Goal: Information Seeking & Learning: Learn about a topic

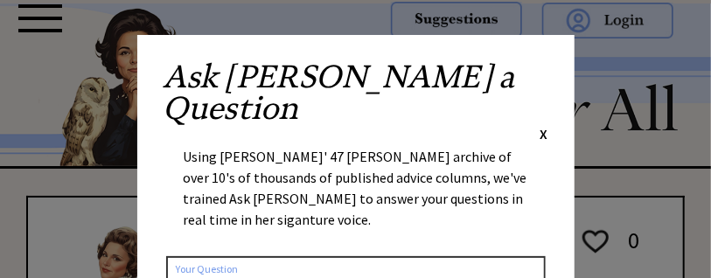
click at [545, 125] on span "X" at bounding box center [545, 133] width 8 height 17
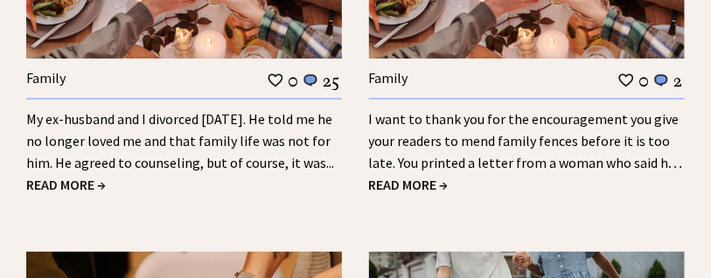
scroll to position [2275, 0]
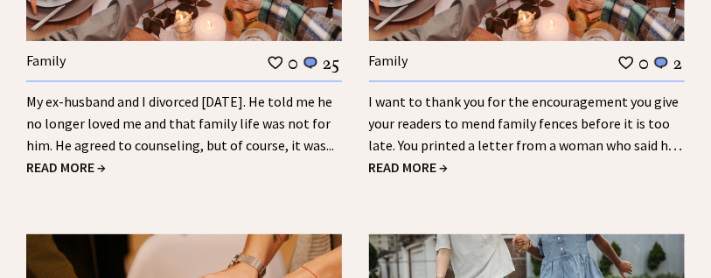
click at [80, 170] on span "READ MORE →" at bounding box center [66, 166] width 80 height 17
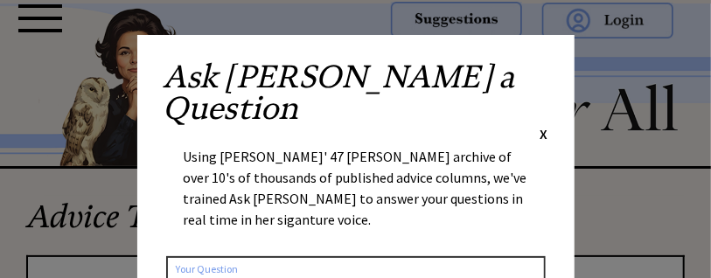
click at [545, 125] on span "X" at bounding box center [545, 133] width 8 height 17
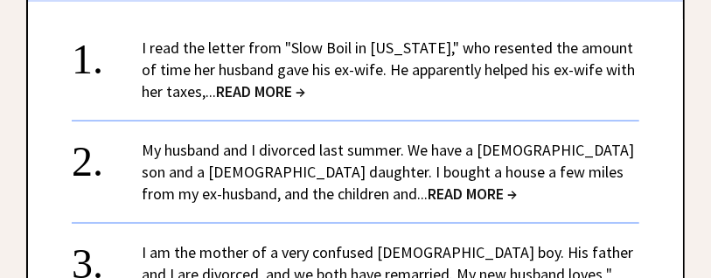
scroll to position [1979, 0]
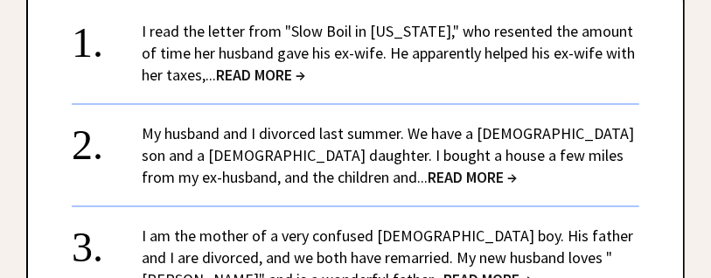
click at [428, 167] on span "READ MORE →" at bounding box center [472, 177] width 89 height 20
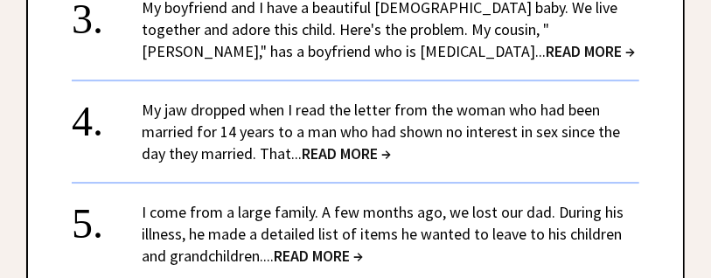
scroll to position [1811, 0]
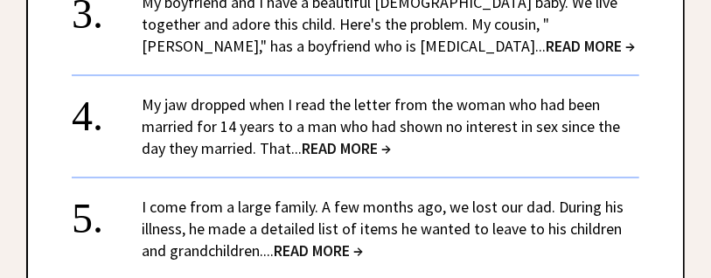
click at [335, 138] on span "READ MORE →" at bounding box center [346, 148] width 89 height 20
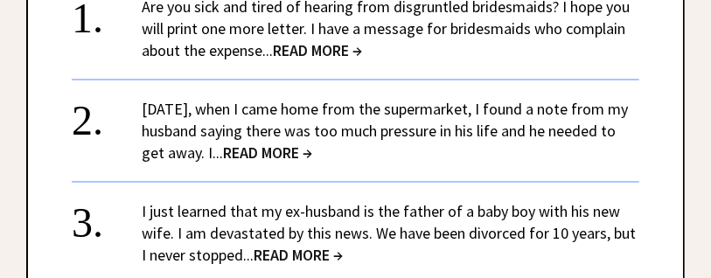
scroll to position [2088, 0]
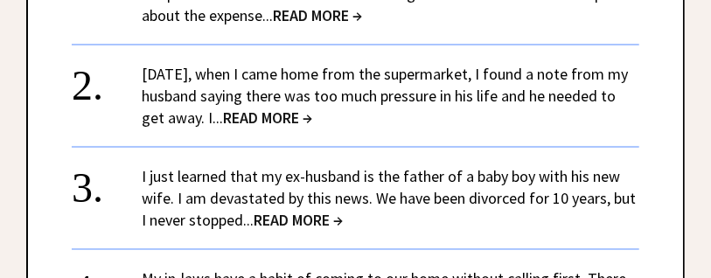
click at [312, 108] on span "READ MORE →" at bounding box center [267, 118] width 89 height 20
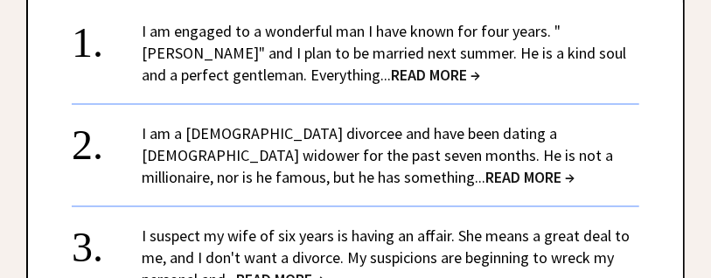
scroll to position [2003, 0]
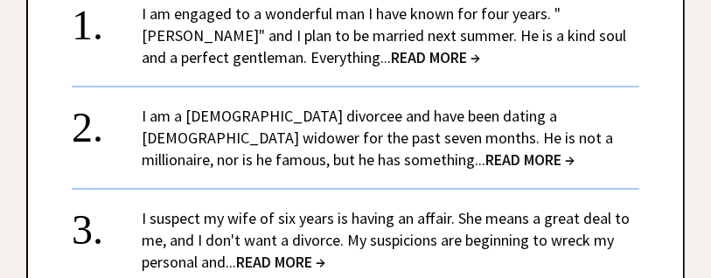
click at [391, 59] on span "READ MORE →" at bounding box center [435, 57] width 89 height 20
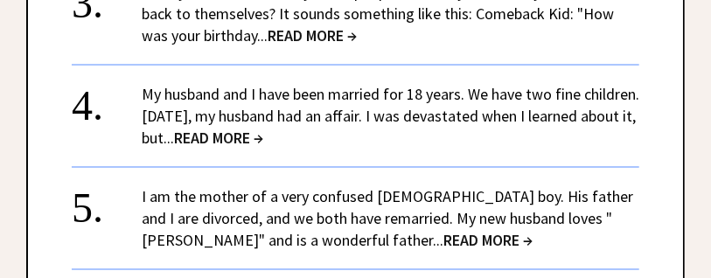
scroll to position [1938, 0]
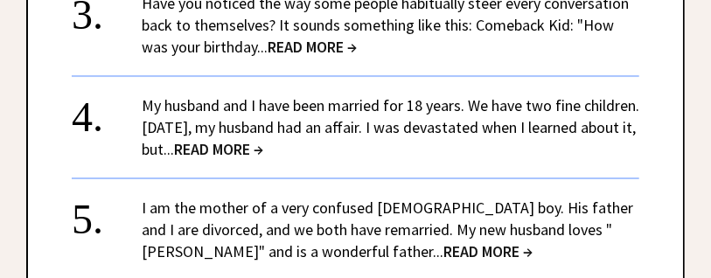
click at [444, 241] on span "READ MORE →" at bounding box center [488, 251] width 89 height 20
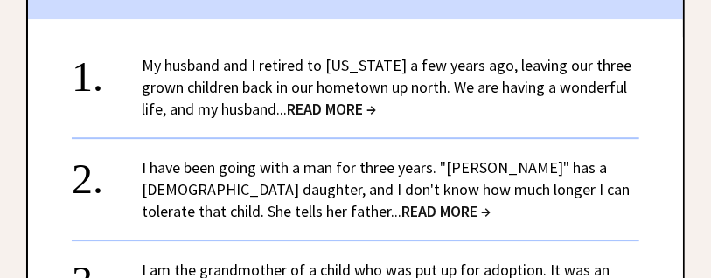
scroll to position [1696, 0]
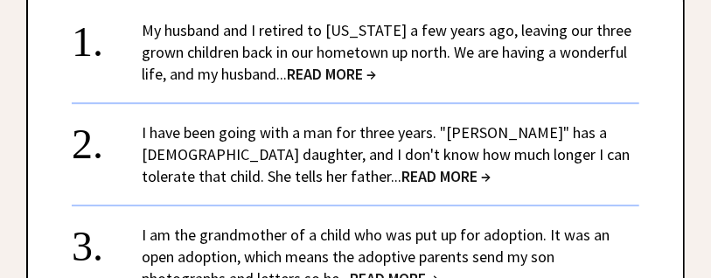
click at [324, 69] on span "READ MORE →" at bounding box center [331, 74] width 89 height 20
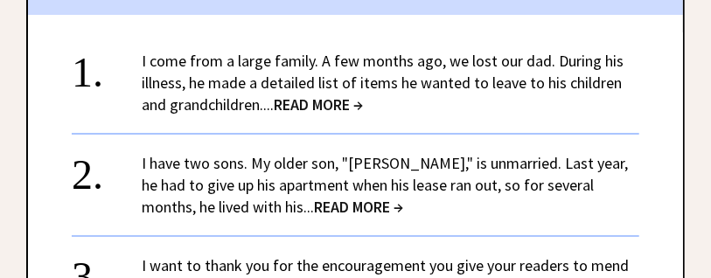
scroll to position [2038, 0]
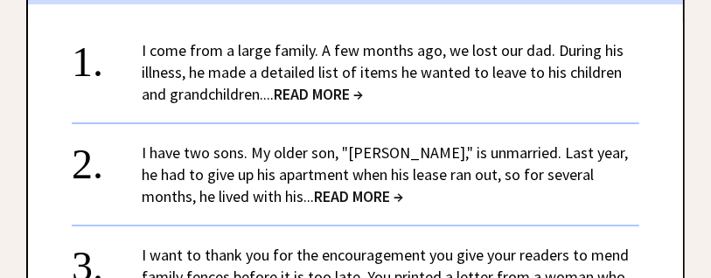
click at [387, 151] on link "I have two sons. My older son, "Randall," is unmarried. Last year, he had to gi…" at bounding box center [385, 175] width 486 height 64
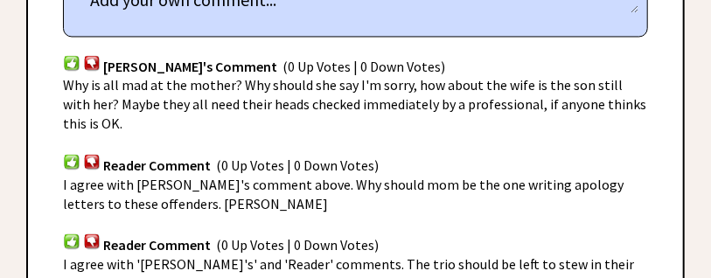
scroll to position [1126, 0]
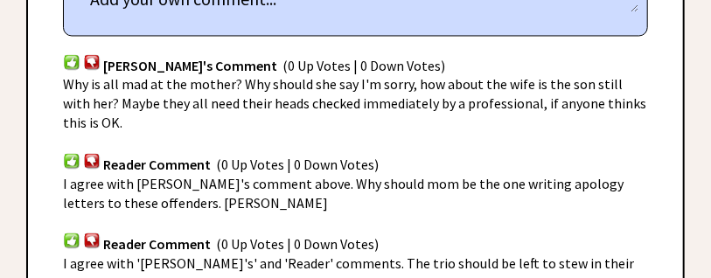
click at [67, 53] on img at bounding box center [71, 61] width 17 height 17
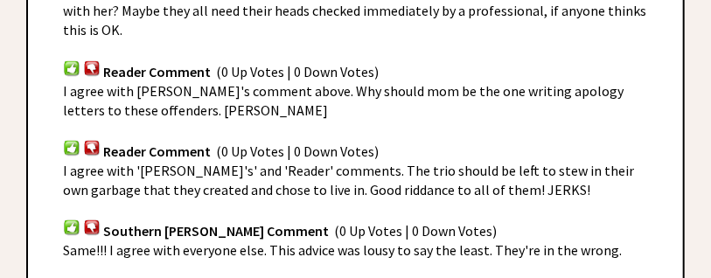
scroll to position [1231, 0]
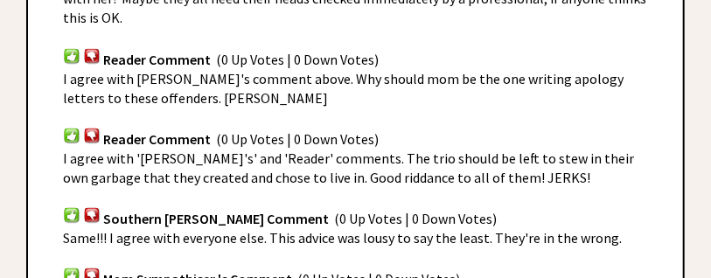
click at [69, 47] on img at bounding box center [71, 55] width 17 height 17
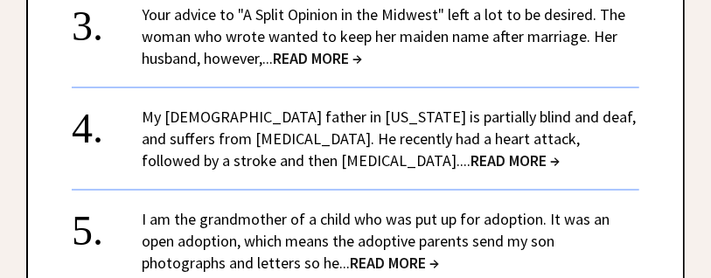
scroll to position [2081, 0]
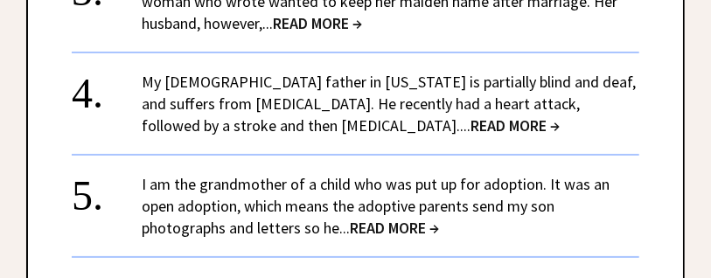
click at [398, 218] on span "READ MORE →" at bounding box center [394, 228] width 89 height 20
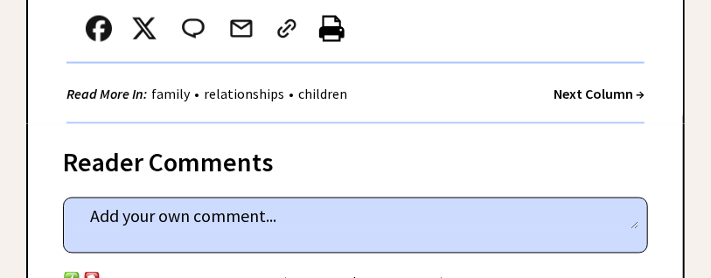
scroll to position [898, 0]
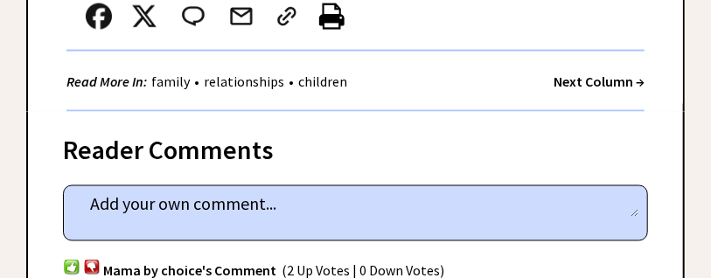
click at [578, 73] on strong "Next Column →" at bounding box center [599, 81] width 91 height 17
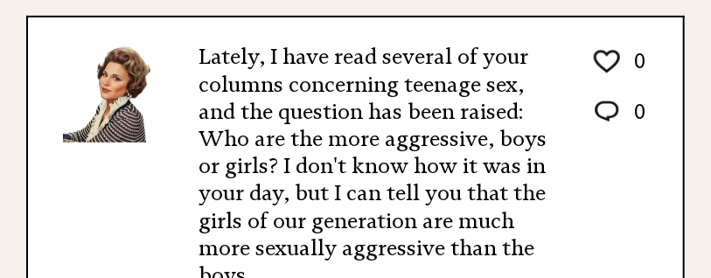
scroll to position [483, 0]
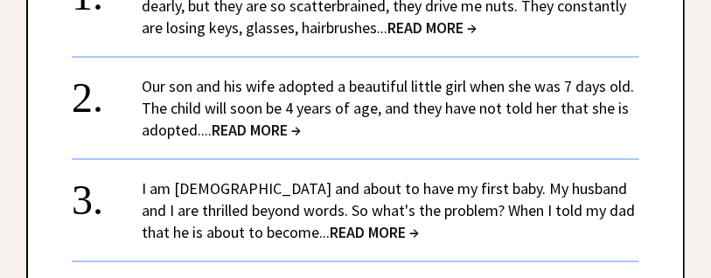
scroll to position [1923, 0]
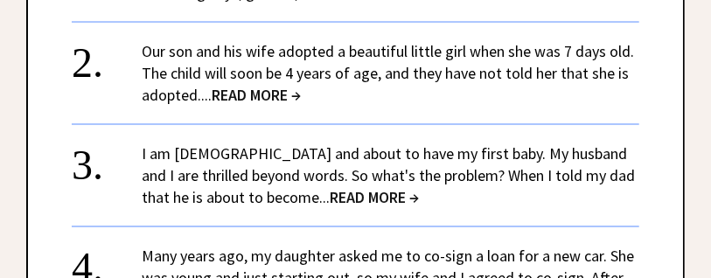
click at [330, 187] on span "READ MORE →" at bounding box center [374, 197] width 89 height 20
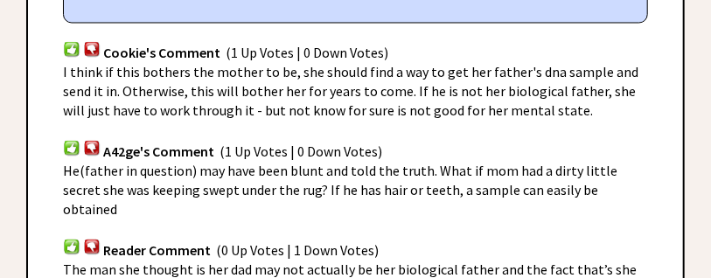
scroll to position [1083, 0]
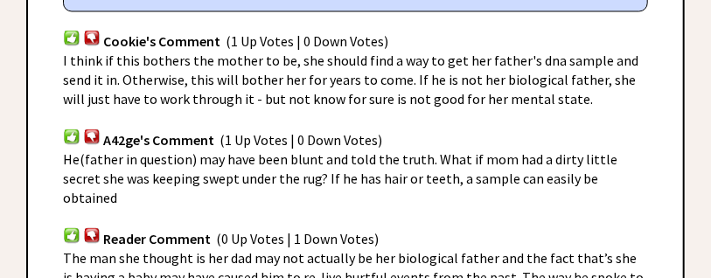
click at [70, 29] on img at bounding box center [71, 37] width 17 height 17
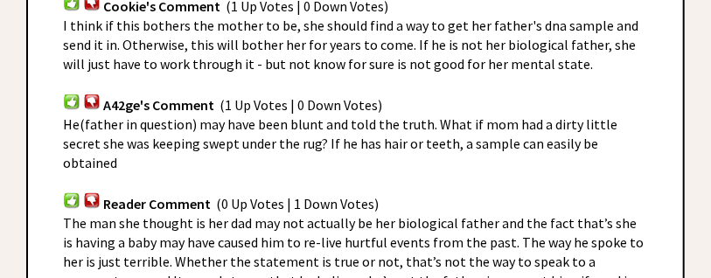
scroll to position [1153, 0]
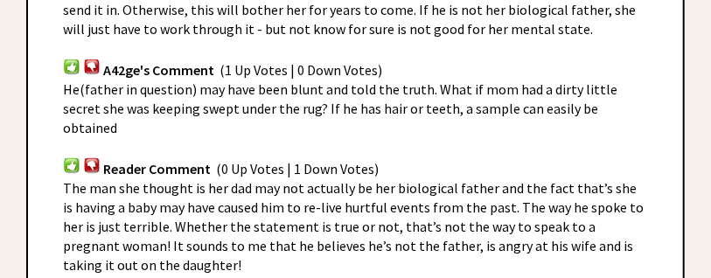
click at [69, 58] on img at bounding box center [71, 66] width 17 height 17
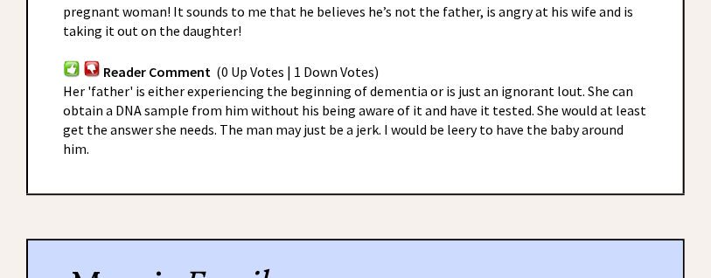
scroll to position [1398, 0]
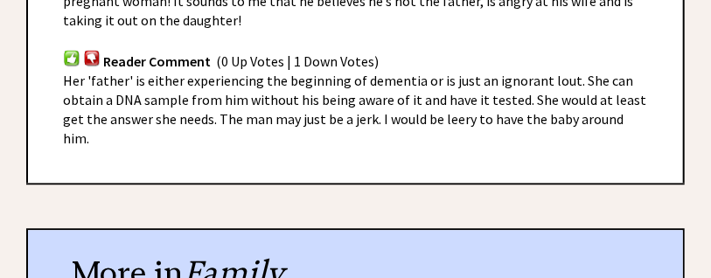
click at [68, 49] on img at bounding box center [71, 57] width 17 height 17
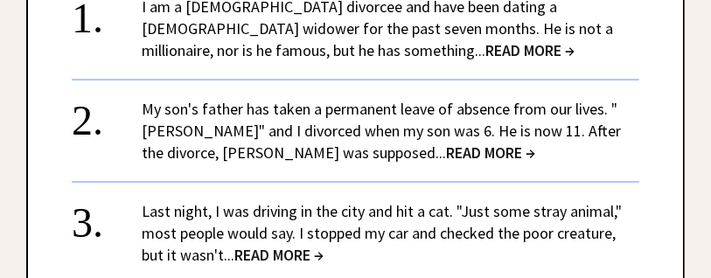
scroll to position [1758, 0]
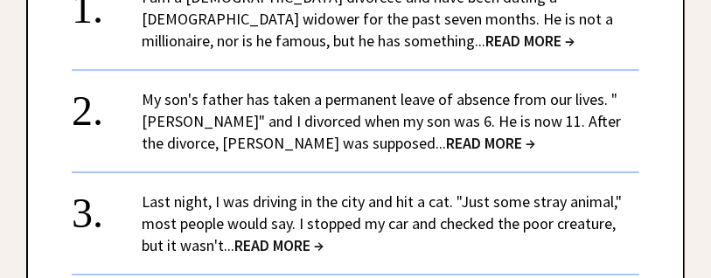
click at [446, 133] on span "READ MORE →" at bounding box center [490, 143] width 89 height 20
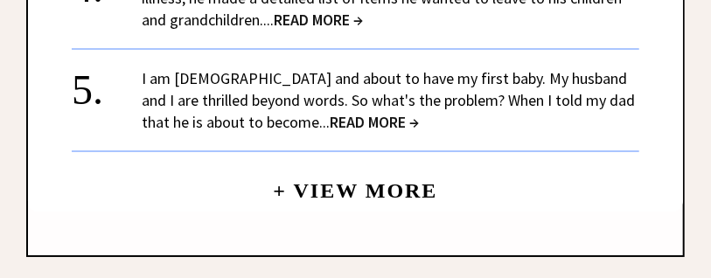
scroll to position [2008, 0]
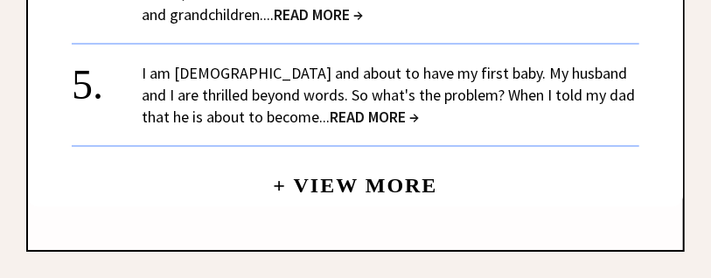
click at [374, 182] on link "+ View More" at bounding box center [355, 178] width 164 height 38
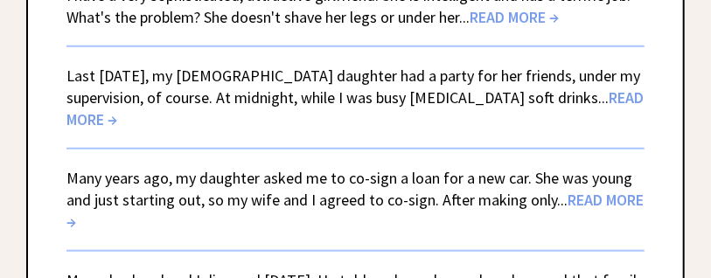
scroll to position [426, 0]
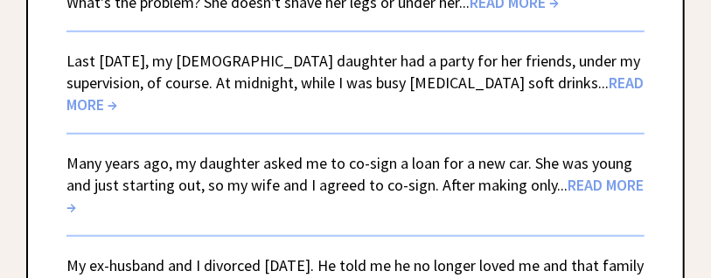
click at [492, 104] on link "Last [DATE], my [DEMOGRAPHIC_DATA] daughter had a party for her friends, under …" at bounding box center [354, 83] width 577 height 64
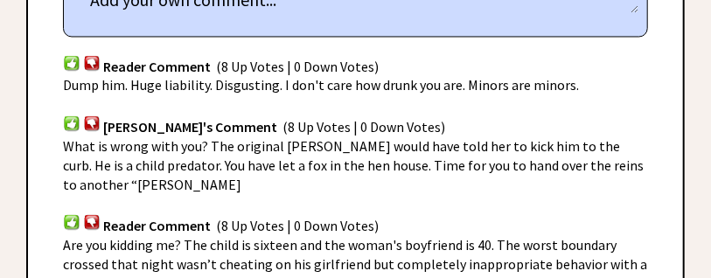
scroll to position [1078, 0]
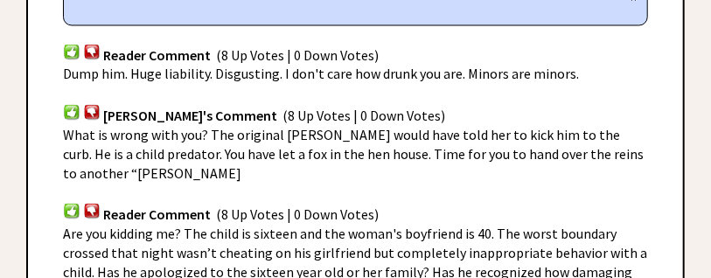
click at [68, 43] on img at bounding box center [71, 51] width 17 height 17
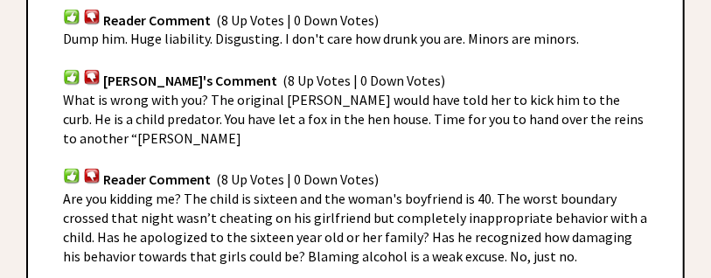
scroll to position [1113, 0]
click at [70, 68] on img at bounding box center [71, 76] width 17 height 17
click at [69, 167] on img at bounding box center [71, 175] width 17 height 17
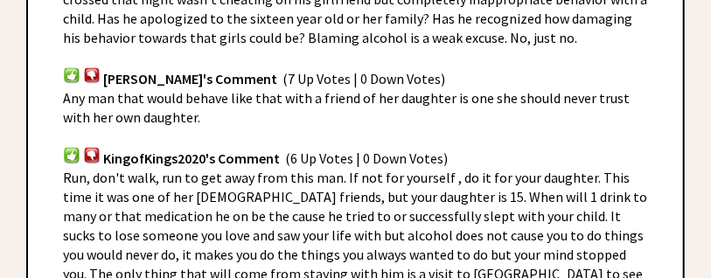
scroll to position [1346, 0]
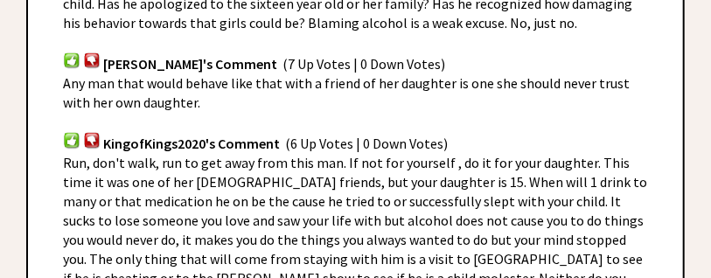
click at [69, 52] on img at bounding box center [71, 60] width 17 height 17
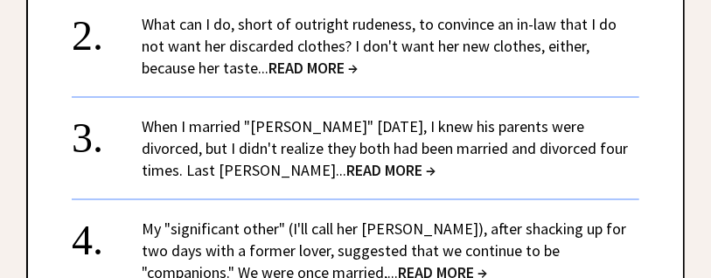
scroll to position [2022, 0]
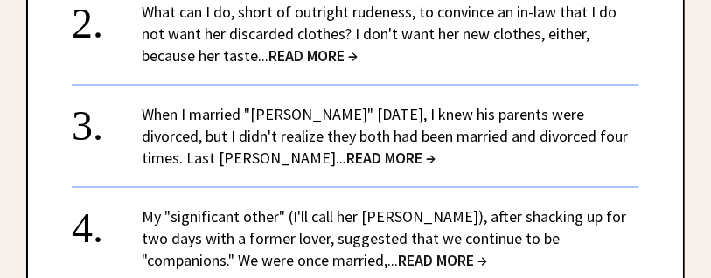
click at [346, 148] on span "READ MORE →" at bounding box center [390, 158] width 89 height 20
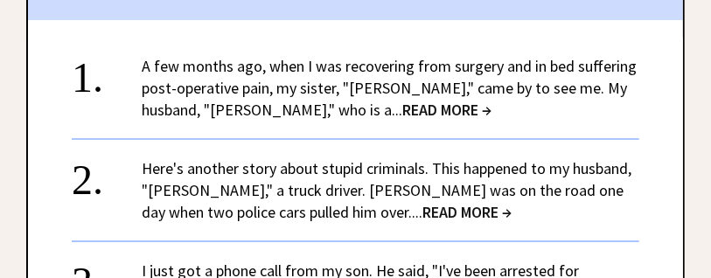
scroll to position [1910, 0]
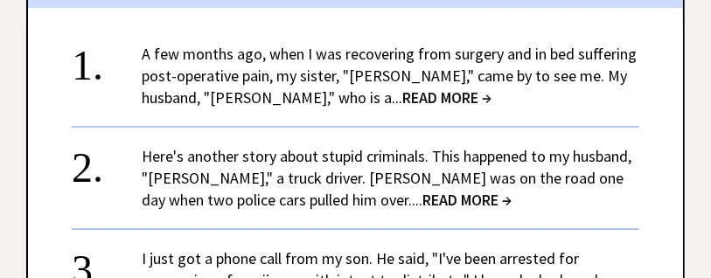
click at [423, 202] on span "READ MORE →" at bounding box center [467, 200] width 89 height 20
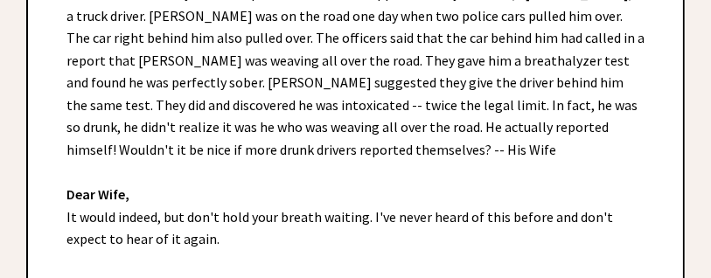
scroll to position [483, 0]
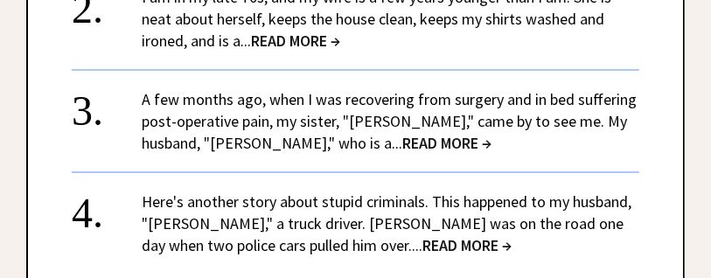
scroll to position [2085, 0]
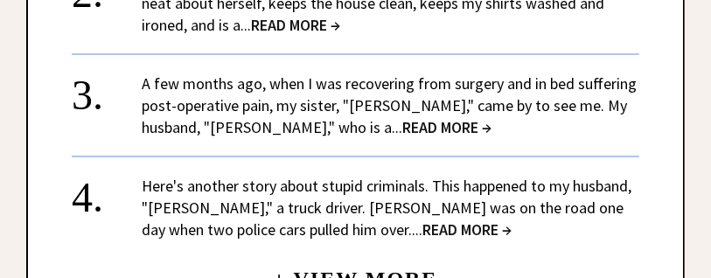
click at [443, 102] on link "A few months ago, when I was recovering from surgery and in bed suffering post-…" at bounding box center [389, 105] width 495 height 64
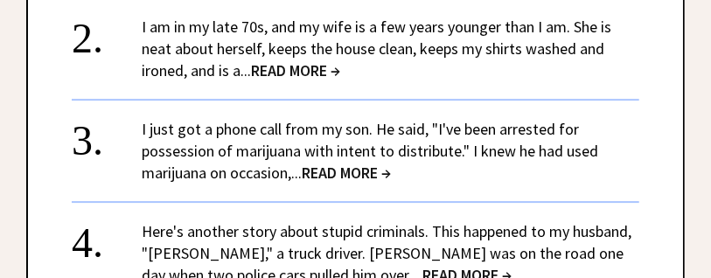
scroll to position [1758, 0]
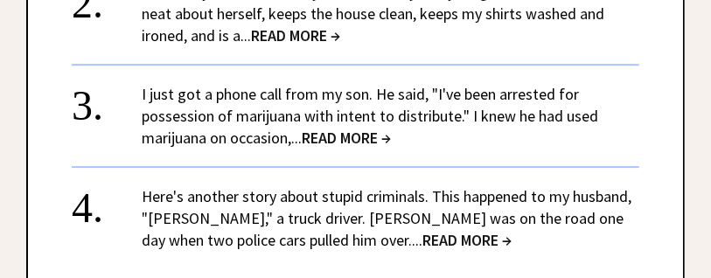
click at [423, 84] on link "I just got a phone call from my son. He said, "I've been arrested for possessio…" at bounding box center [370, 116] width 457 height 64
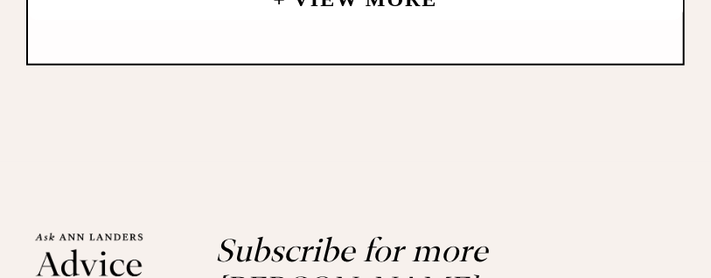
scroll to position [2676, 0]
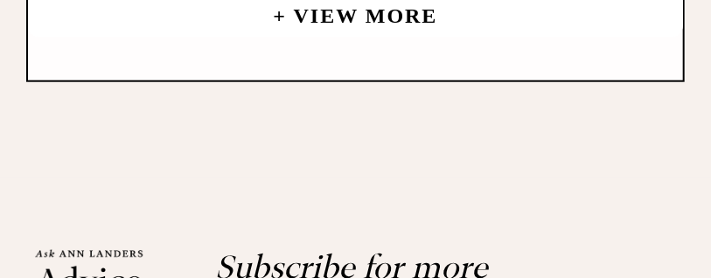
drag, startPoint x: 721, startPoint y: 0, endPoint x: 143, endPoint y: 89, distance: 584.2
